Goal: Task Accomplishment & Management: Use online tool/utility

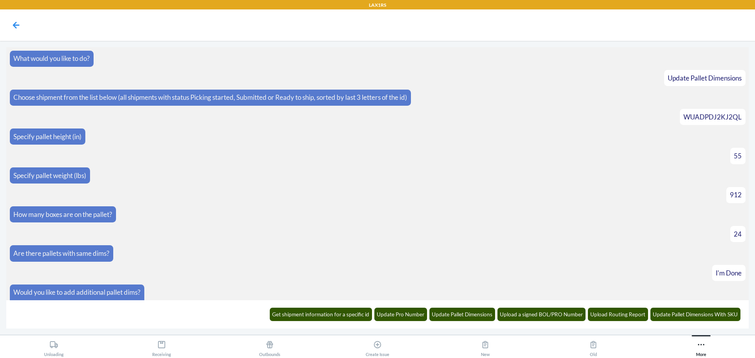
scroll to position [132, 0]
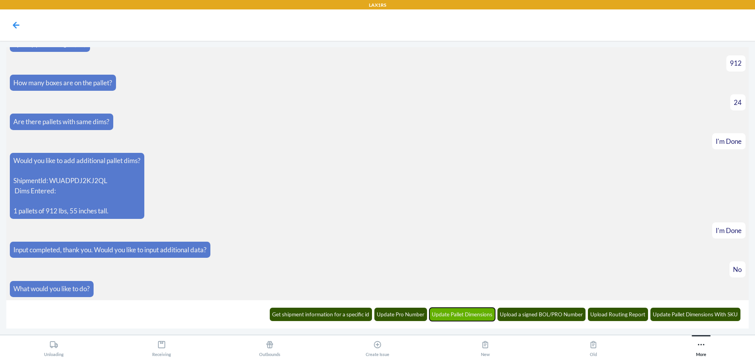
click at [463, 319] on button "Update Pallet Dimensions" at bounding box center [462, 314] width 66 height 13
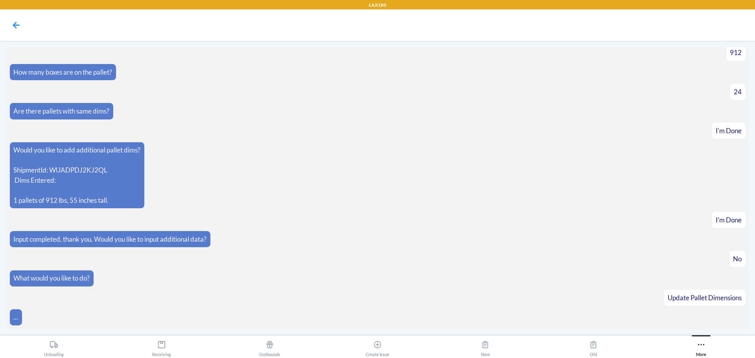
scroll to position [170, 0]
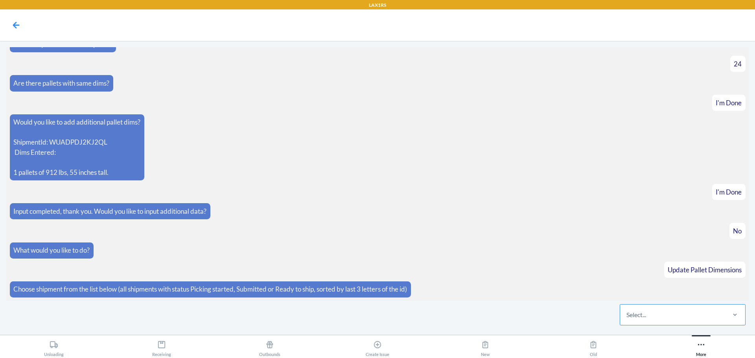
click at [674, 320] on div "Select..." at bounding box center [672, 315] width 105 height 20
click at [627, 320] on input "Select..." at bounding box center [626, 314] width 1 height 9
type input "gtun"
click at [650, 292] on div "WU4TKG709GTUN" at bounding box center [682, 290] width 123 height 17
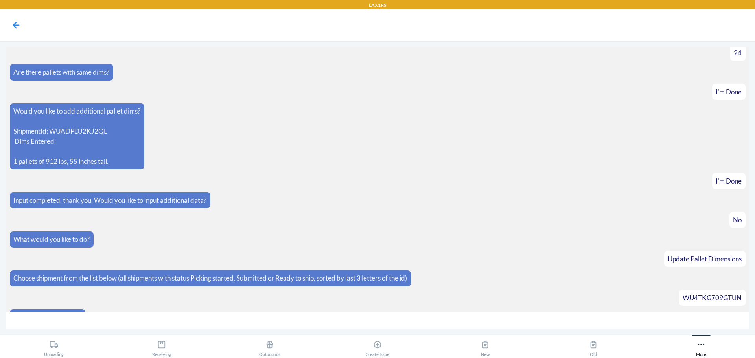
scroll to position [198, 0]
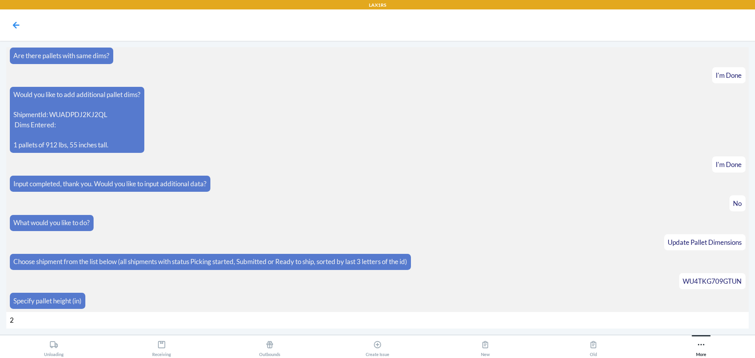
type input "27"
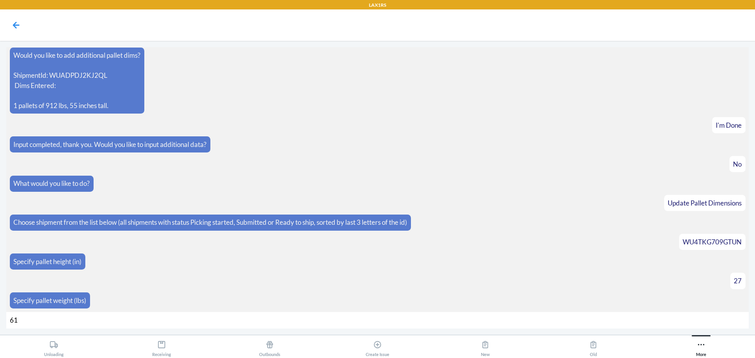
type input "619"
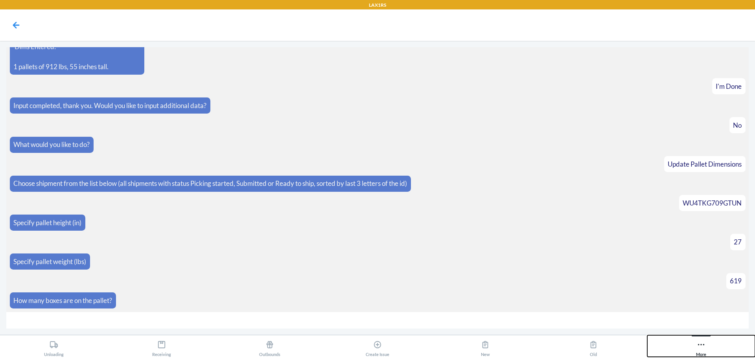
click at [712, 351] on button "More" at bounding box center [701, 346] width 108 height 22
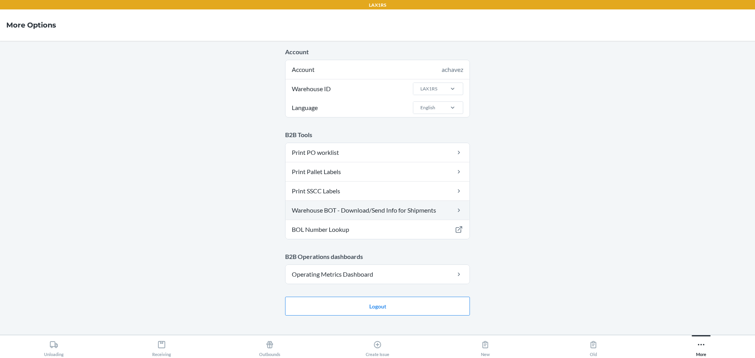
click at [368, 211] on link "Warehouse BOT - Download/Send Info for Shipments" at bounding box center [377, 210] width 184 height 19
